Goal: Task Accomplishment & Management: Manage account settings

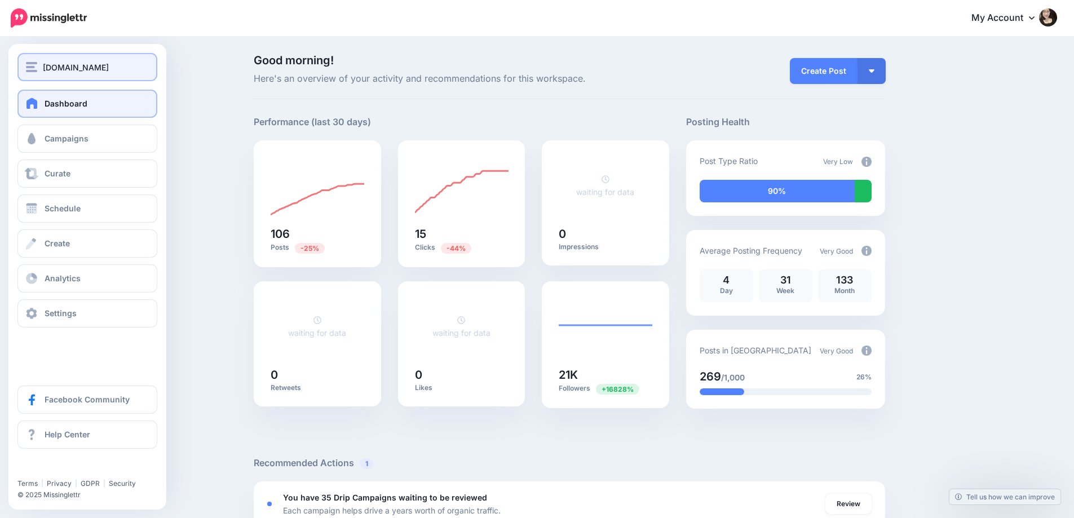
click at [65, 64] on span "[DOMAIN_NAME]" at bounding box center [76, 67] width 66 height 13
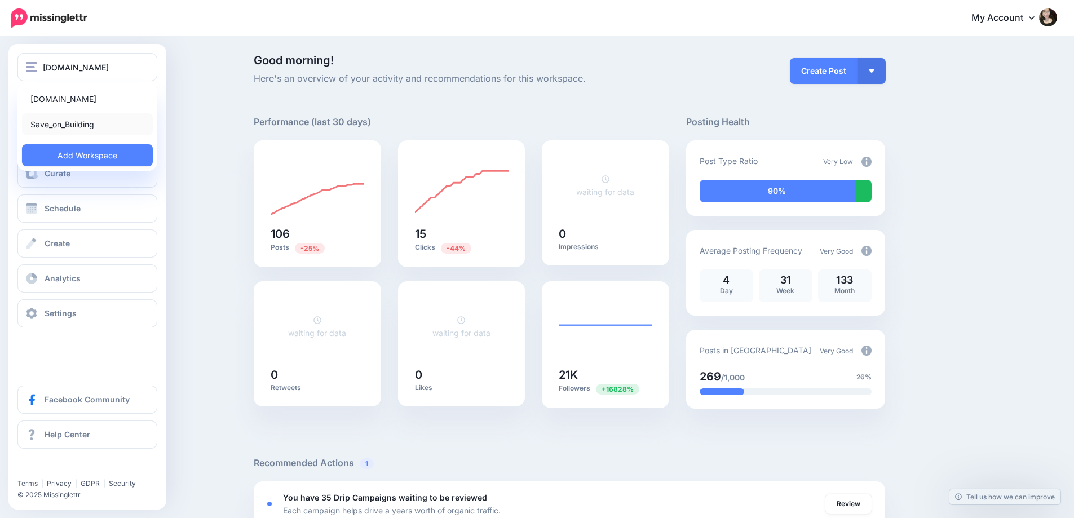
click at [66, 121] on link "Save_on_Building" at bounding box center [87, 124] width 131 height 22
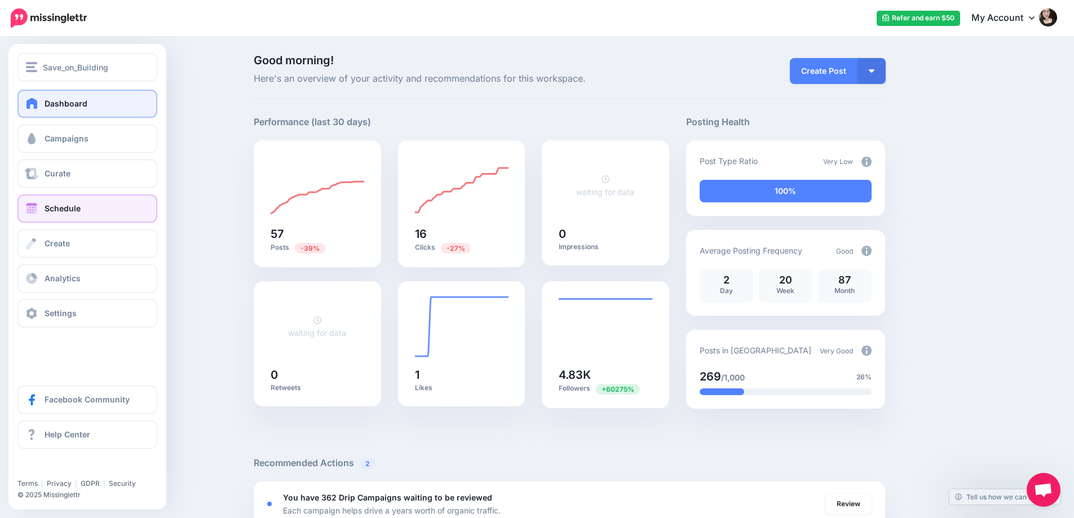
click at [51, 201] on link "Schedule" at bounding box center [87, 208] width 140 height 28
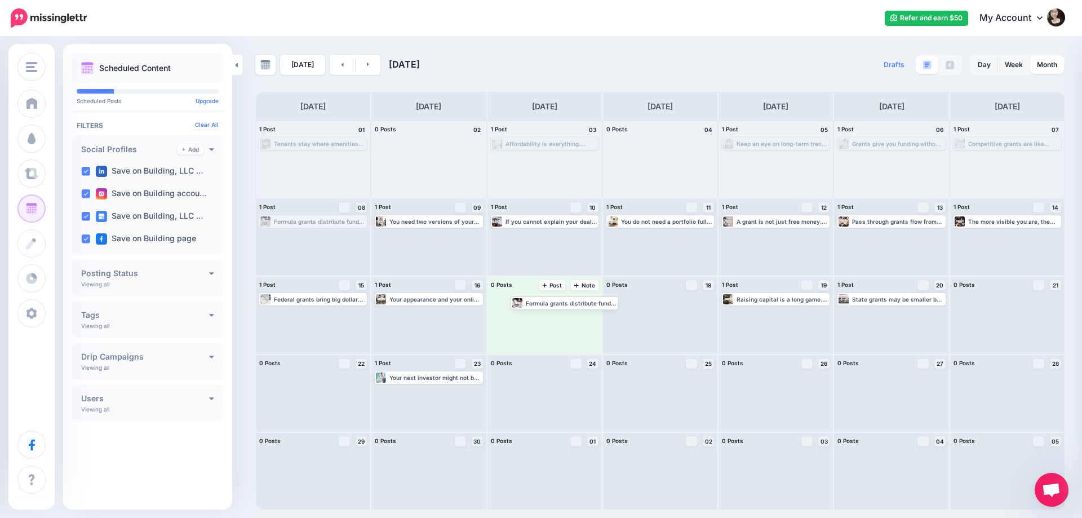
drag, startPoint x: 317, startPoint y: 222, endPoint x: 556, endPoint y: 306, distance: 253.8
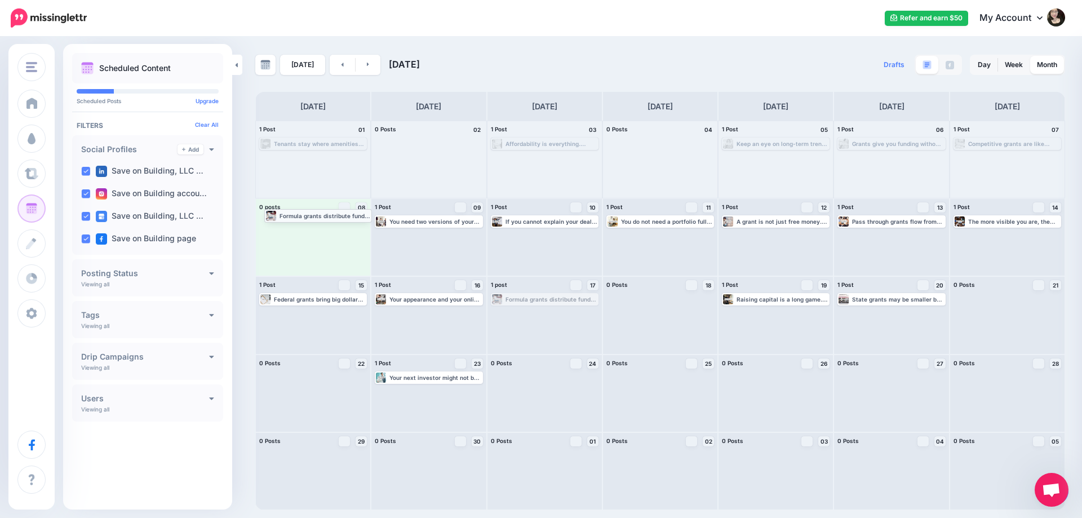
drag, startPoint x: 538, startPoint y: 299, endPoint x: 324, endPoint y: 215, distance: 229.3
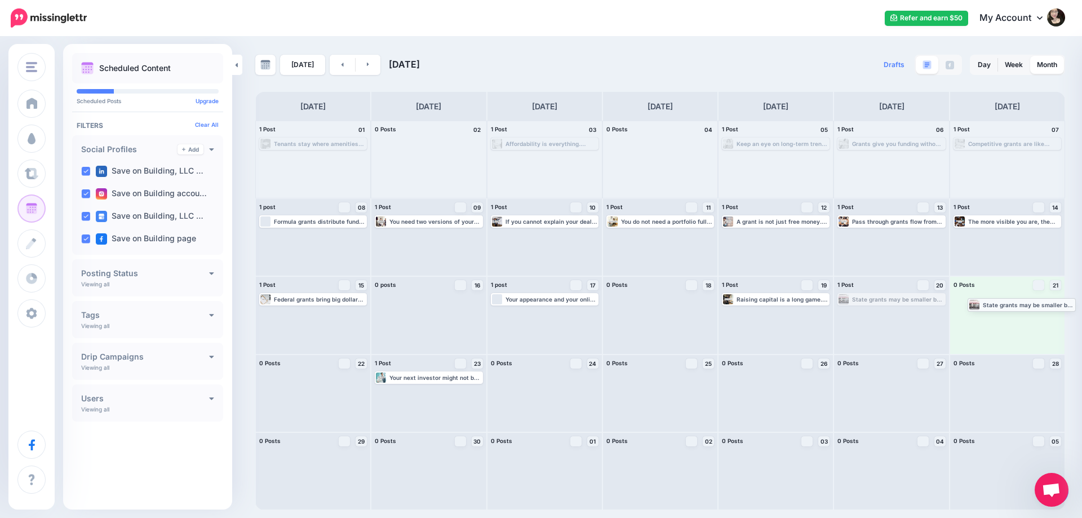
drag, startPoint x: 884, startPoint y: 298, endPoint x: 1025, endPoint y: 305, distance: 140.5
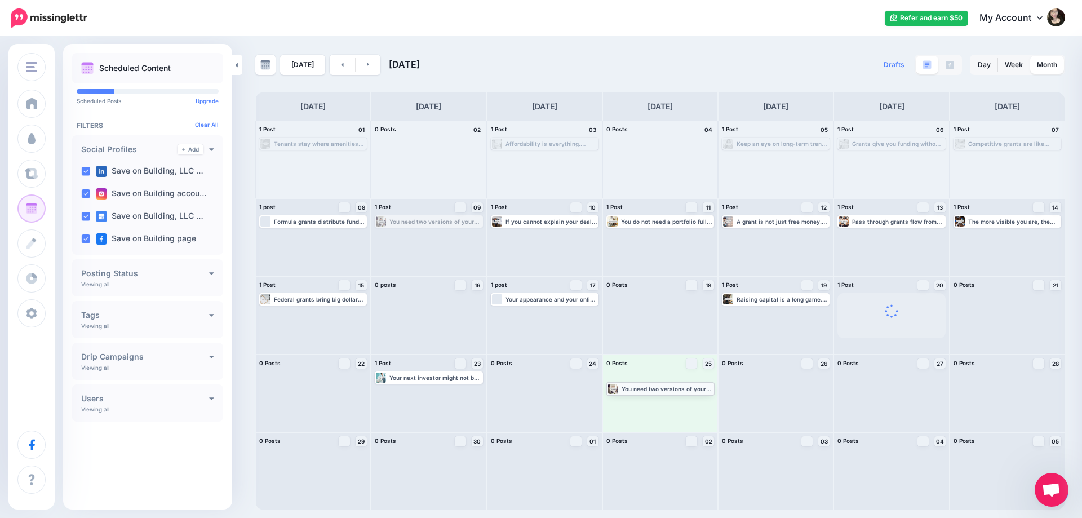
drag, startPoint x: 446, startPoint y: 219, endPoint x: 677, endPoint y: 386, distance: 285.4
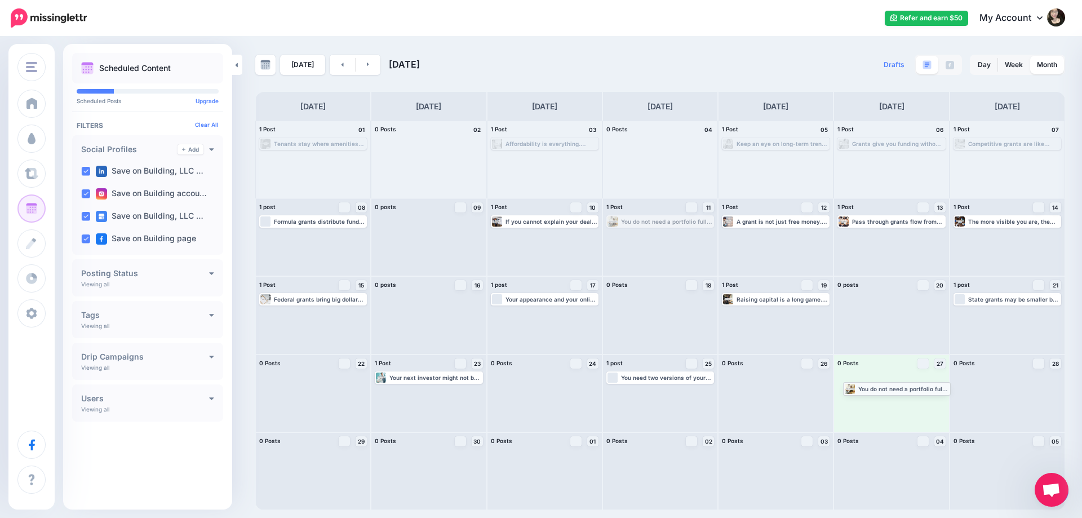
drag, startPoint x: 657, startPoint y: 223, endPoint x: 894, endPoint y: 389, distance: 289.6
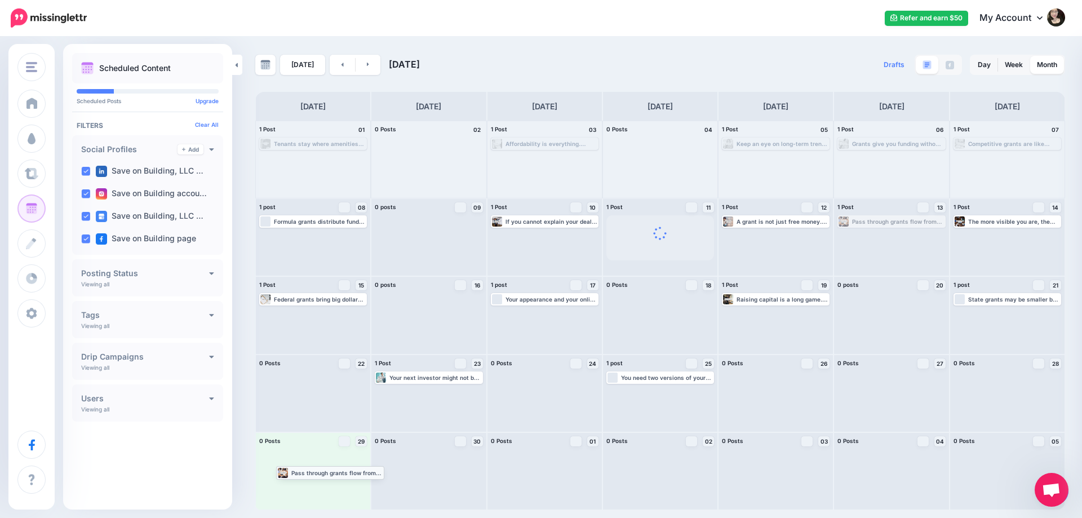
drag, startPoint x: 870, startPoint y: 235, endPoint x: 322, endPoint y: 476, distance: 598.5
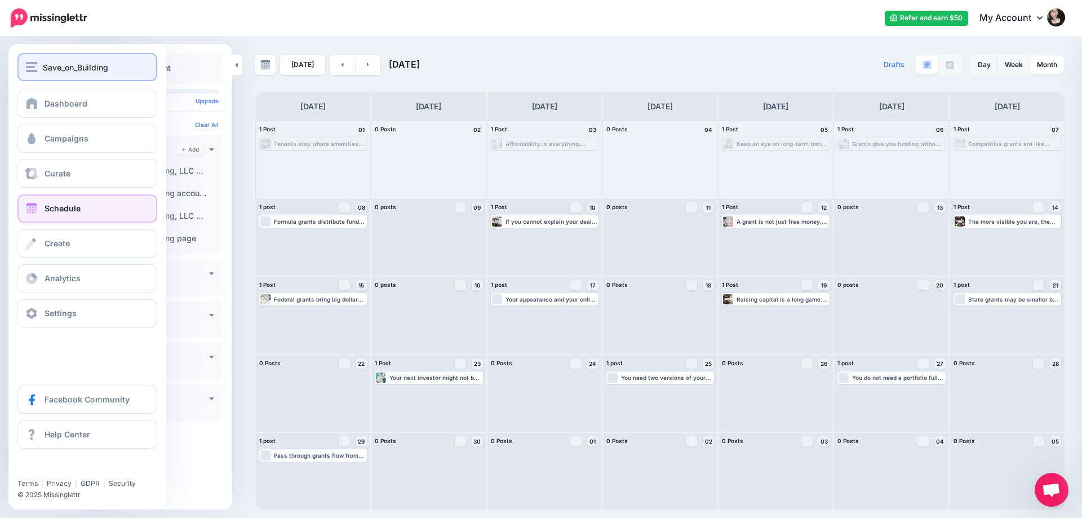
click at [94, 74] on button "Save_on_Building" at bounding box center [87, 67] width 140 height 28
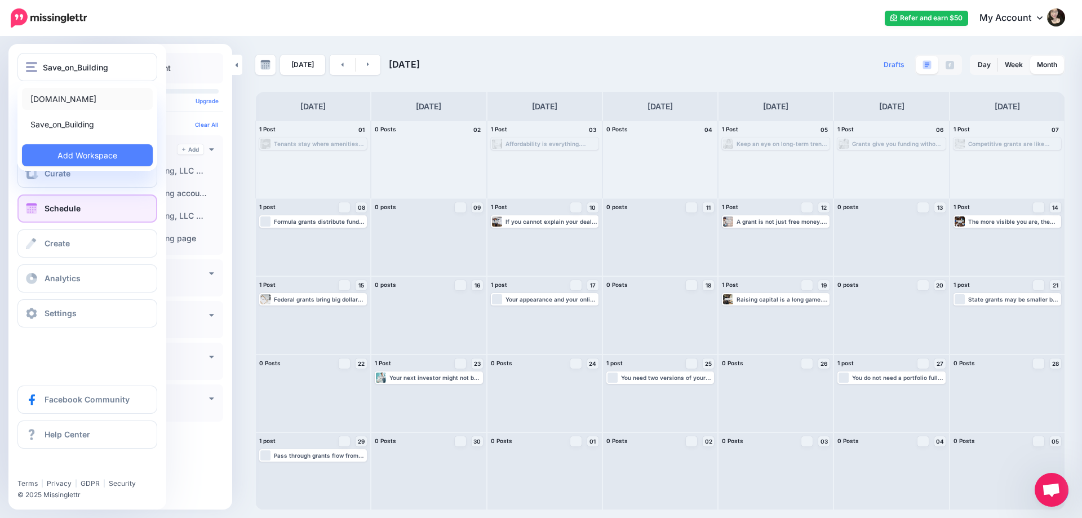
click at [94, 97] on link "[DOMAIN_NAME]" at bounding box center [87, 99] width 131 height 22
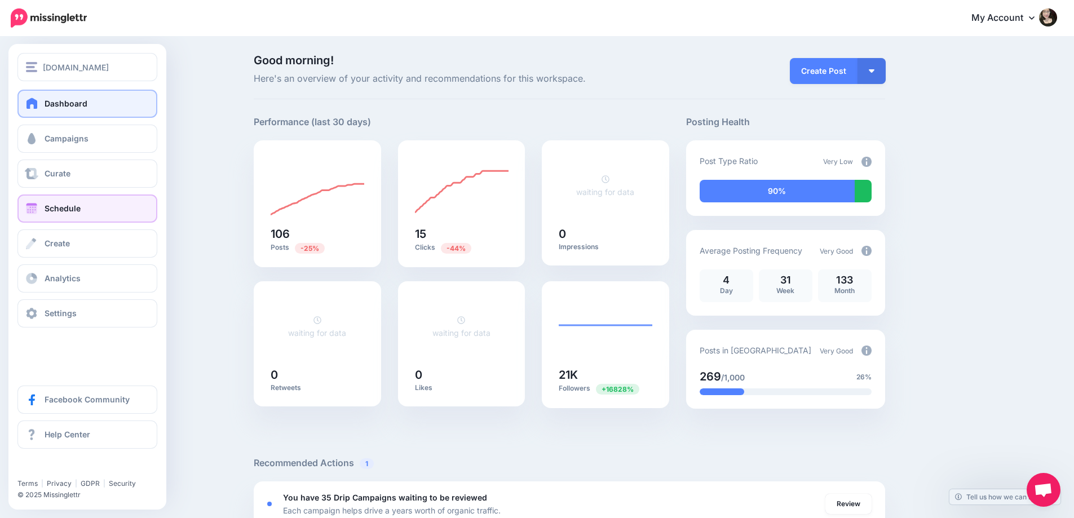
click at [78, 203] on link "Schedule" at bounding box center [87, 208] width 140 height 28
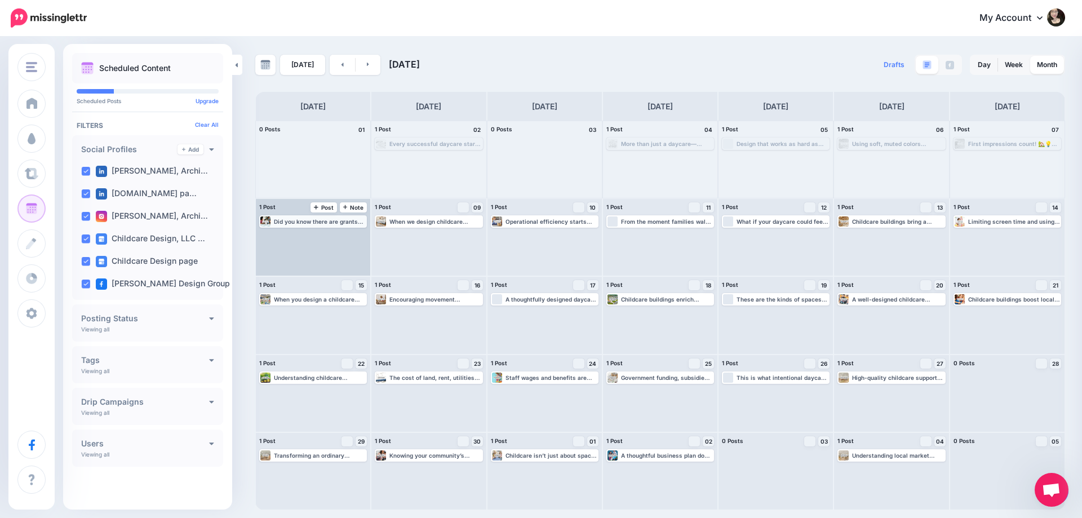
click at [305, 220] on div "Did you know there are grants specifically for childcare centers? Learn how to …" at bounding box center [320, 221] width 92 height 7
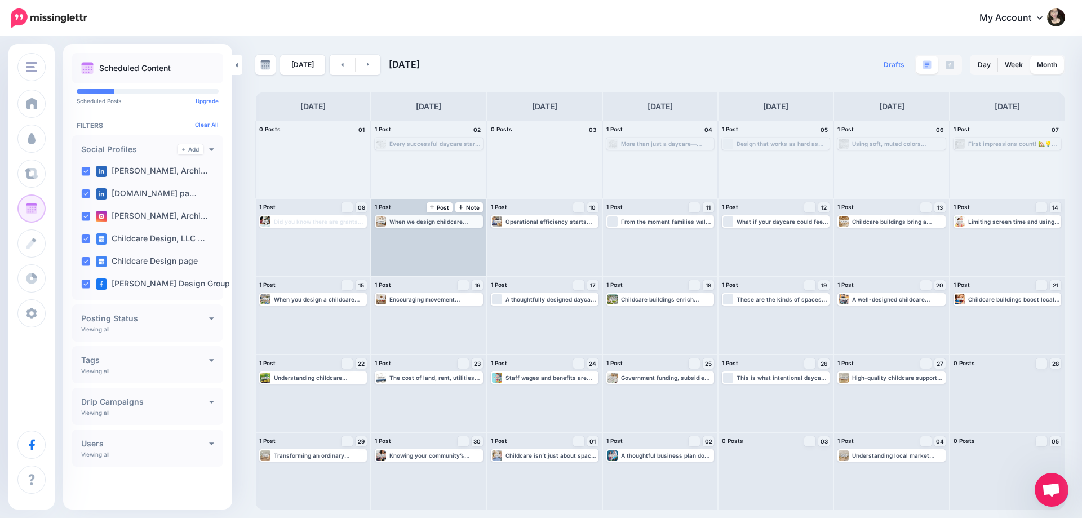
click at [422, 218] on div "When we design childcare spaces, we do more than build classrooms, we create en…" at bounding box center [428, 221] width 105 height 10
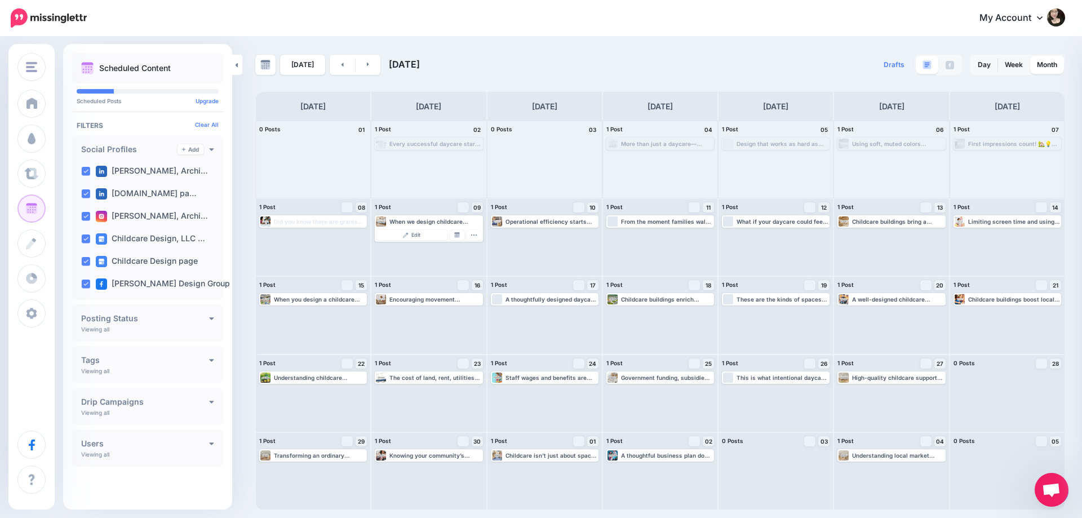
click at [728, 60] on div "Drafts 0 Day Week Month" at bounding box center [862, 65] width 405 height 20
